Goal: Complete application form: Complete application form

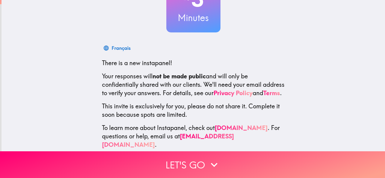
scroll to position [72, 0]
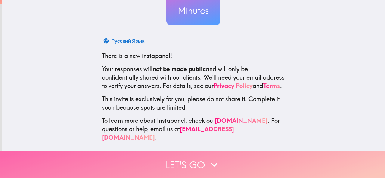
click at [177, 159] on button "Let's go" at bounding box center [192, 165] width 385 height 27
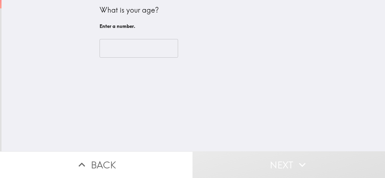
click at [114, 47] on input "number" at bounding box center [139, 48] width 79 height 19
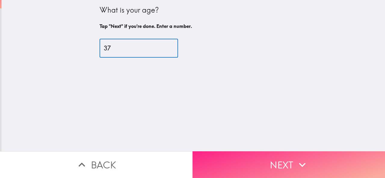
type input "37"
click at [257, 160] on button "Next" at bounding box center [289, 165] width 193 height 27
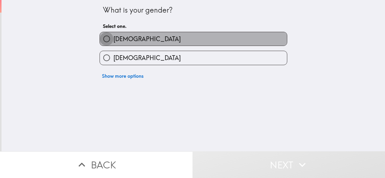
click at [101, 37] on input "[DEMOGRAPHIC_DATA]" at bounding box center [107, 39] width 14 height 14
radio input "true"
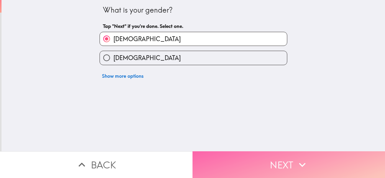
click at [274, 159] on button "Next" at bounding box center [289, 165] width 193 height 27
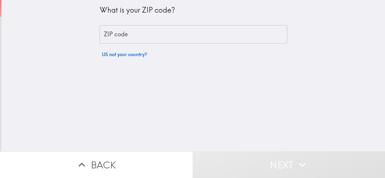
click at [111, 33] on input "ZIP code" at bounding box center [194, 34] width 188 height 19
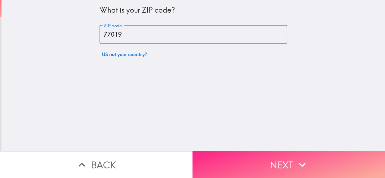
type input "77019"
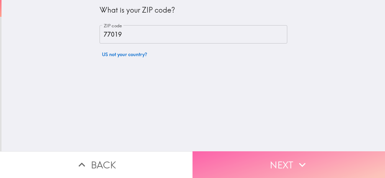
click at [250, 155] on button "Next" at bounding box center [289, 165] width 193 height 27
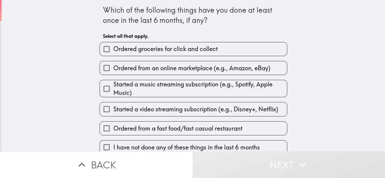
scroll to position [9, 0]
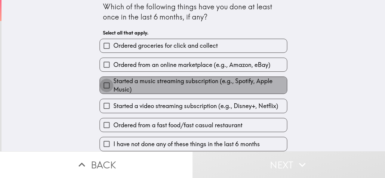
click at [103, 83] on input "Started a music streaming subscription (e.g., Spotify, Apple Music)" at bounding box center [107, 86] width 14 height 14
checkbox input "true"
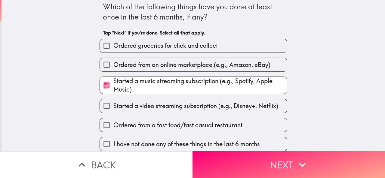
click at [113, 42] on span "Ordered groceries for click and collect" at bounding box center [165, 46] width 104 height 8
click at [113, 42] on input "Ordered groceries for click and collect" at bounding box center [107, 46] width 14 height 14
checkbox input "true"
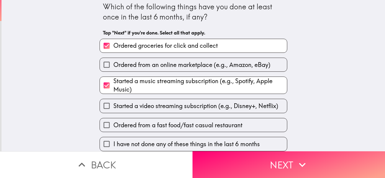
click at [114, 102] on span "Started a video streaming subscription (e.g., Disney+, Netflix)" at bounding box center [195, 106] width 165 height 8
click at [113, 102] on input "Started a video streaming subscription (e.g., Disney+, Netflix)" at bounding box center [107, 106] width 14 height 14
checkbox input "true"
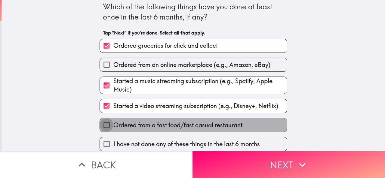
click at [108, 119] on input "Ordered from a fast food/fast casual restaurant" at bounding box center [107, 126] width 14 height 14
checkbox input "true"
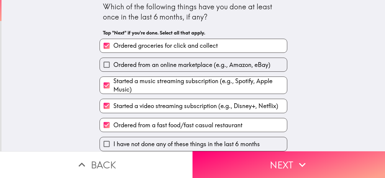
click at [105, 59] on input "Ordered from an online marketplace (e.g., Amazon, eBay)" at bounding box center [107, 65] width 14 height 14
checkbox input "true"
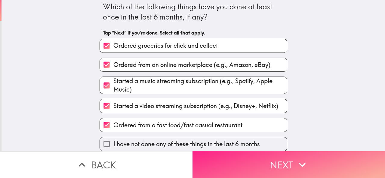
click at [247, 157] on button "Next" at bounding box center [289, 165] width 193 height 27
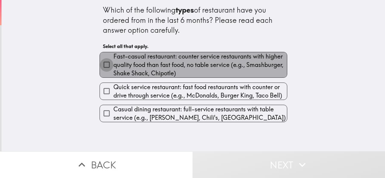
click at [103, 67] on input "Fast-casual restaurant: counter service restaurants with higher quality food th…" at bounding box center [107, 65] width 14 height 14
checkbox input "true"
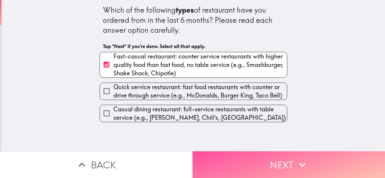
click at [263, 161] on button "Next" at bounding box center [289, 165] width 193 height 27
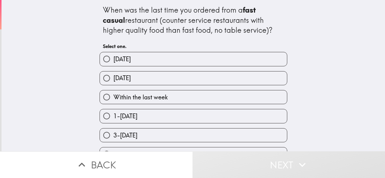
click at [113, 98] on span "Within the last week" at bounding box center [140, 97] width 54 height 8
click at [109, 98] on input "Within the last week" at bounding box center [107, 98] width 14 height 14
radio input "true"
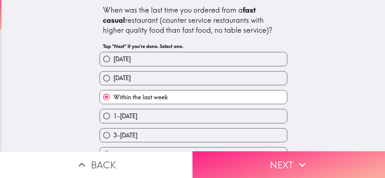
click at [223, 156] on button "Next" at bounding box center [289, 165] width 193 height 27
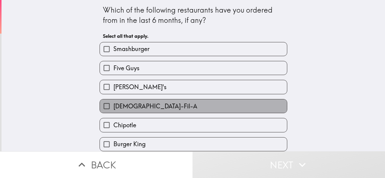
click at [115, 108] on span "[DEMOGRAPHIC_DATA]-Fil-A" at bounding box center [155, 106] width 84 height 8
click at [113, 108] on input "[DEMOGRAPHIC_DATA]-Fil-A" at bounding box center [107, 107] width 14 height 14
checkbox input "true"
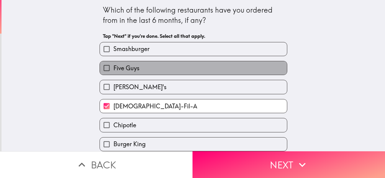
click at [113, 70] on span "Five Guys" at bounding box center [126, 68] width 26 height 8
click at [109, 70] on input "Five Guys" at bounding box center [107, 68] width 14 height 14
checkbox input "true"
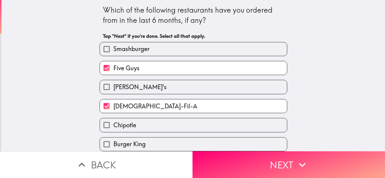
scroll to position [63, 0]
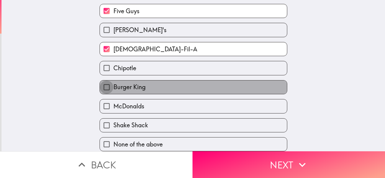
click at [102, 82] on input "Burger King" at bounding box center [107, 88] width 14 height 14
checkbox input "true"
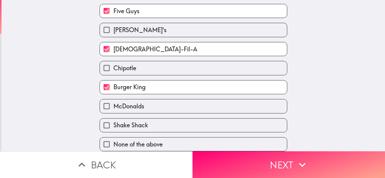
click at [103, 100] on input "McDonalds" at bounding box center [107, 107] width 14 height 14
checkbox input "true"
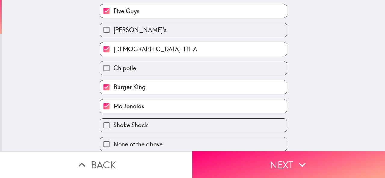
click at [107, 62] on input "Chipotle" at bounding box center [107, 68] width 14 height 14
checkbox input "true"
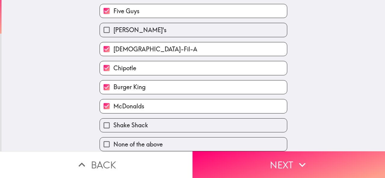
click at [113, 121] on span "Shake Shack" at bounding box center [130, 125] width 35 height 8
click at [112, 119] on input "Shake Shack" at bounding box center [107, 126] width 14 height 14
checkbox input "true"
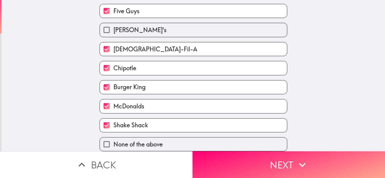
click at [244, 163] on button "Next" at bounding box center [289, 165] width 193 height 27
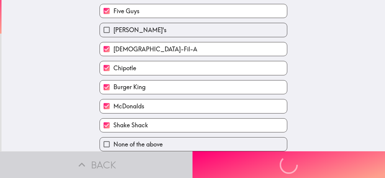
scroll to position [0, 0]
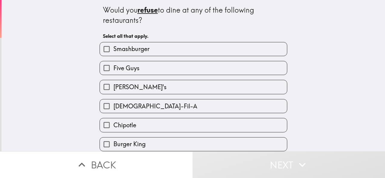
click at [108, 108] on input "[DEMOGRAPHIC_DATA]-Fil-A" at bounding box center [107, 107] width 14 height 14
checkbox input "true"
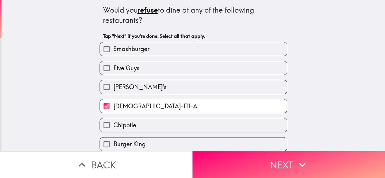
click at [107, 69] on input "Five Guys" at bounding box center [107, 68] width 14 height 14
checkbox input "true"
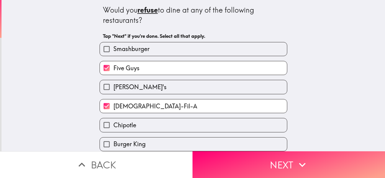
click at [106, 50] on input "Smashburger" at bounding box center [107, 49] width 14 height 14
checkbox input "true"
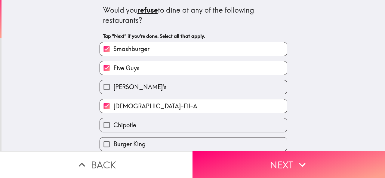
scroll to position [63, 0]
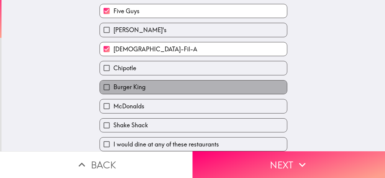
click at [113, 83] on span "Burger King" at bounding box center [129, 87] width 32 height 8
click at [109, 82] on input "Burger King" at bounding box center [107, 88] width 14 height 14
checkbox input "true"
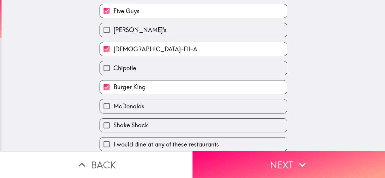
drag, startPoint x: 103, startPoint y: 104, endPoint x: 109, endPoint y: 103, distance: 6.1
click at [103, 103] on input "McDonalds" at bounding box center [107, 107] width 14 height 14
checkbox input "true"
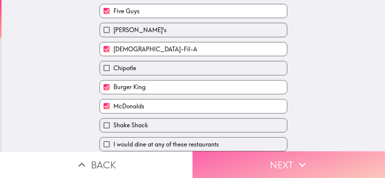
click at [223, 160] on button "Next" at bounding box center [289, 165] width 193 height 27
